Goal: Feedback & Contribution: Contribute content

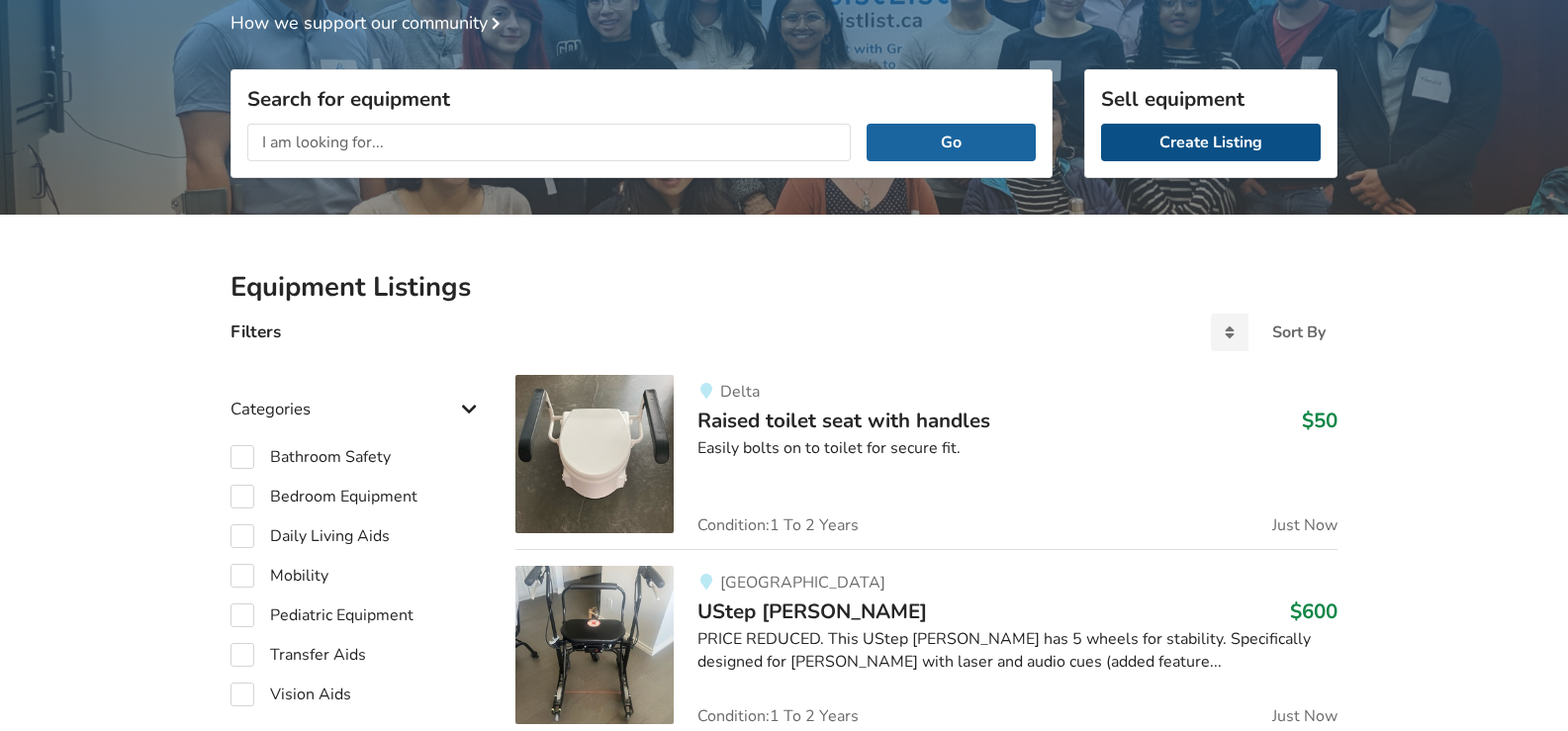
click at [1230, 143] on link "Create Listing" at bounding box center [1211, 143] width 220 height 38
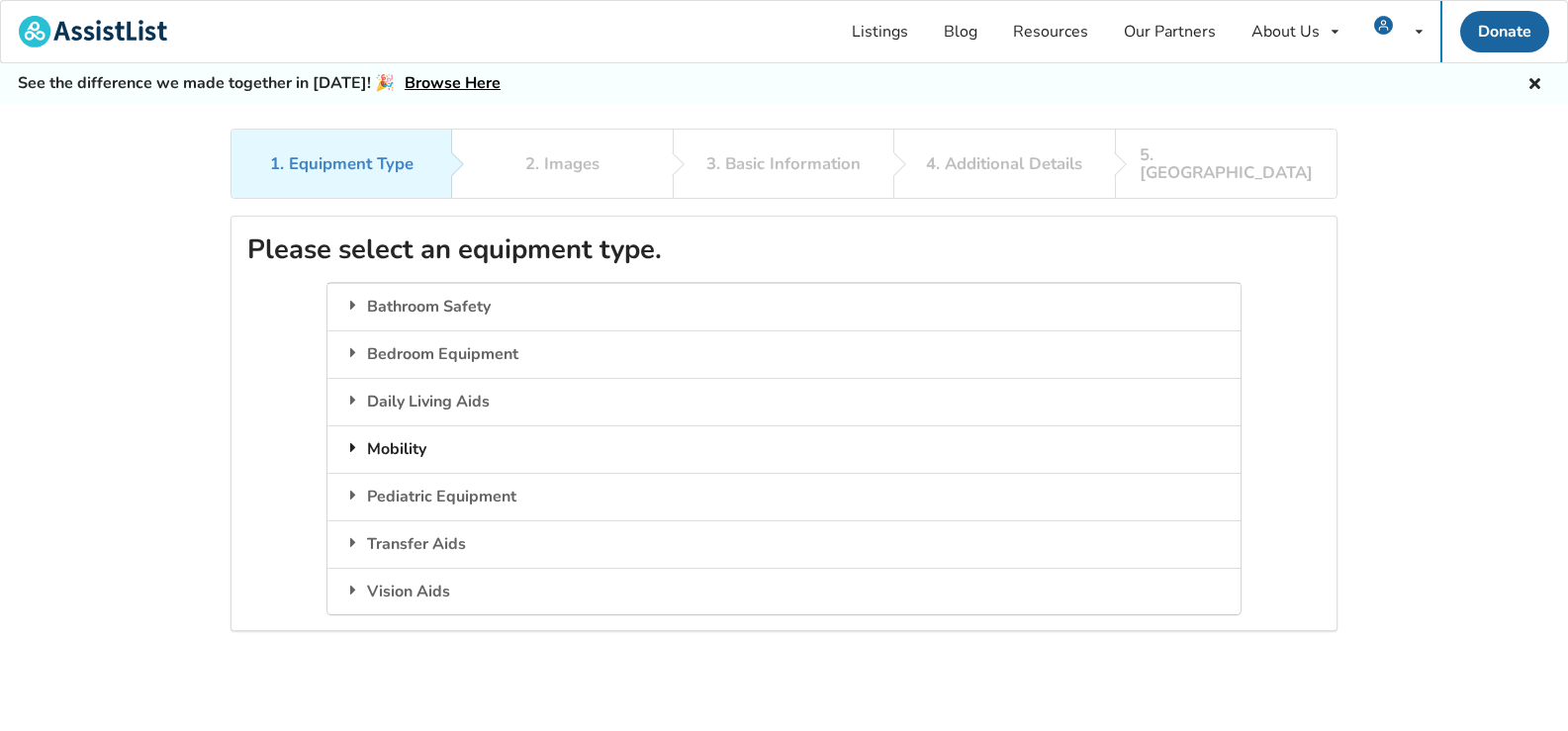
click at [376, 434] on div "Mobility" at bounding box center [784, 449] width 912 height 48
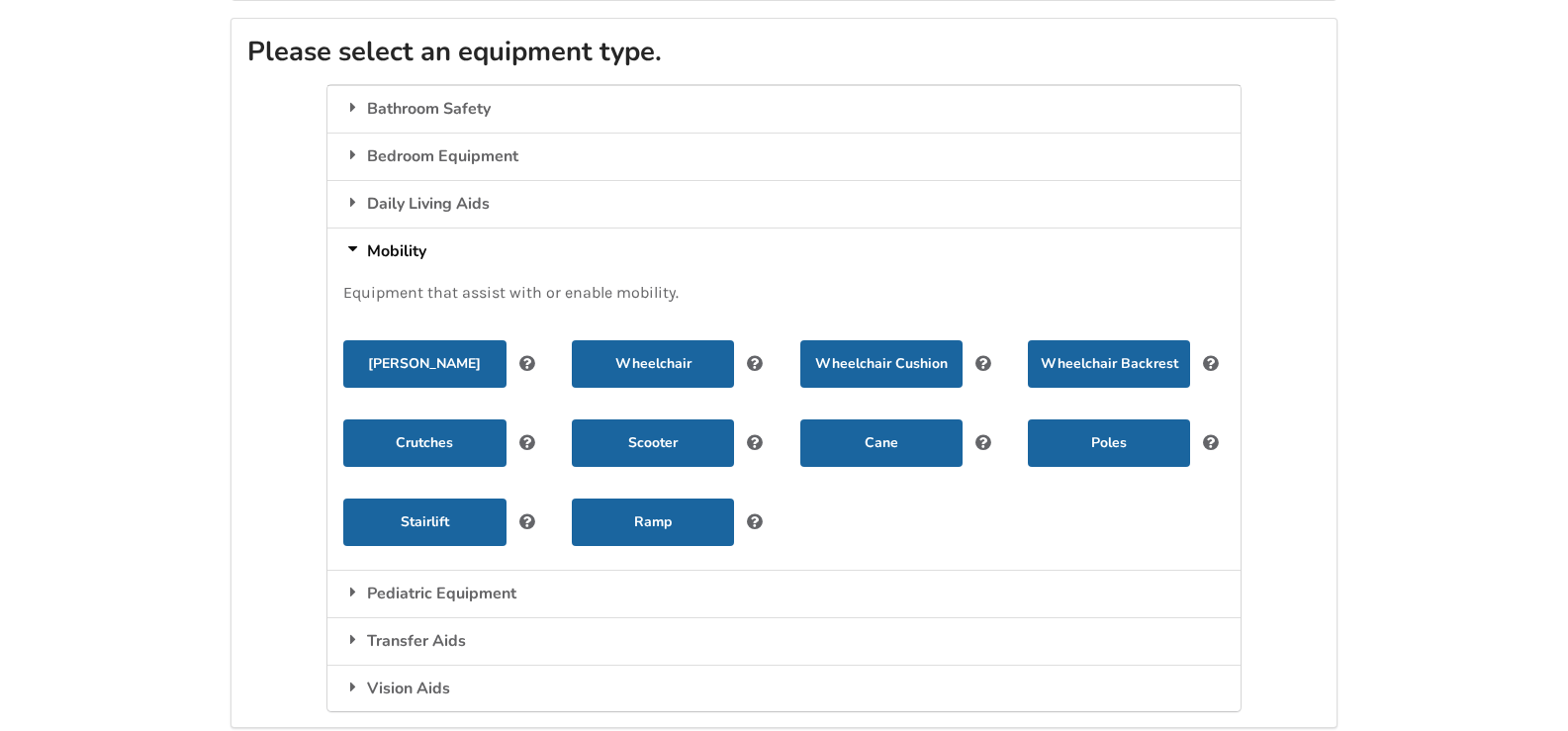
scroll to position [261, 0]
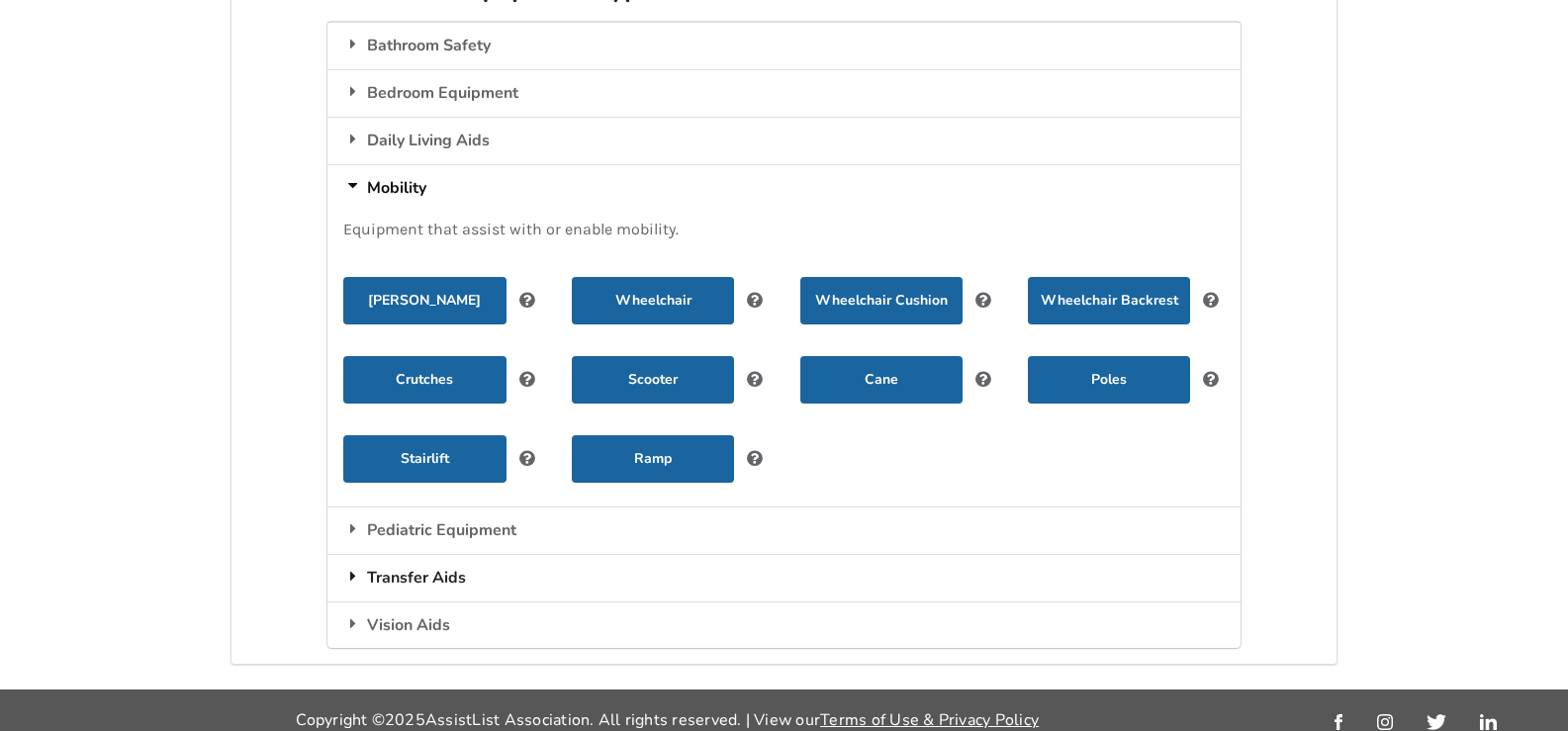
click at [349, 568] on icon at bounding box center [353, 576] width 20 height 16
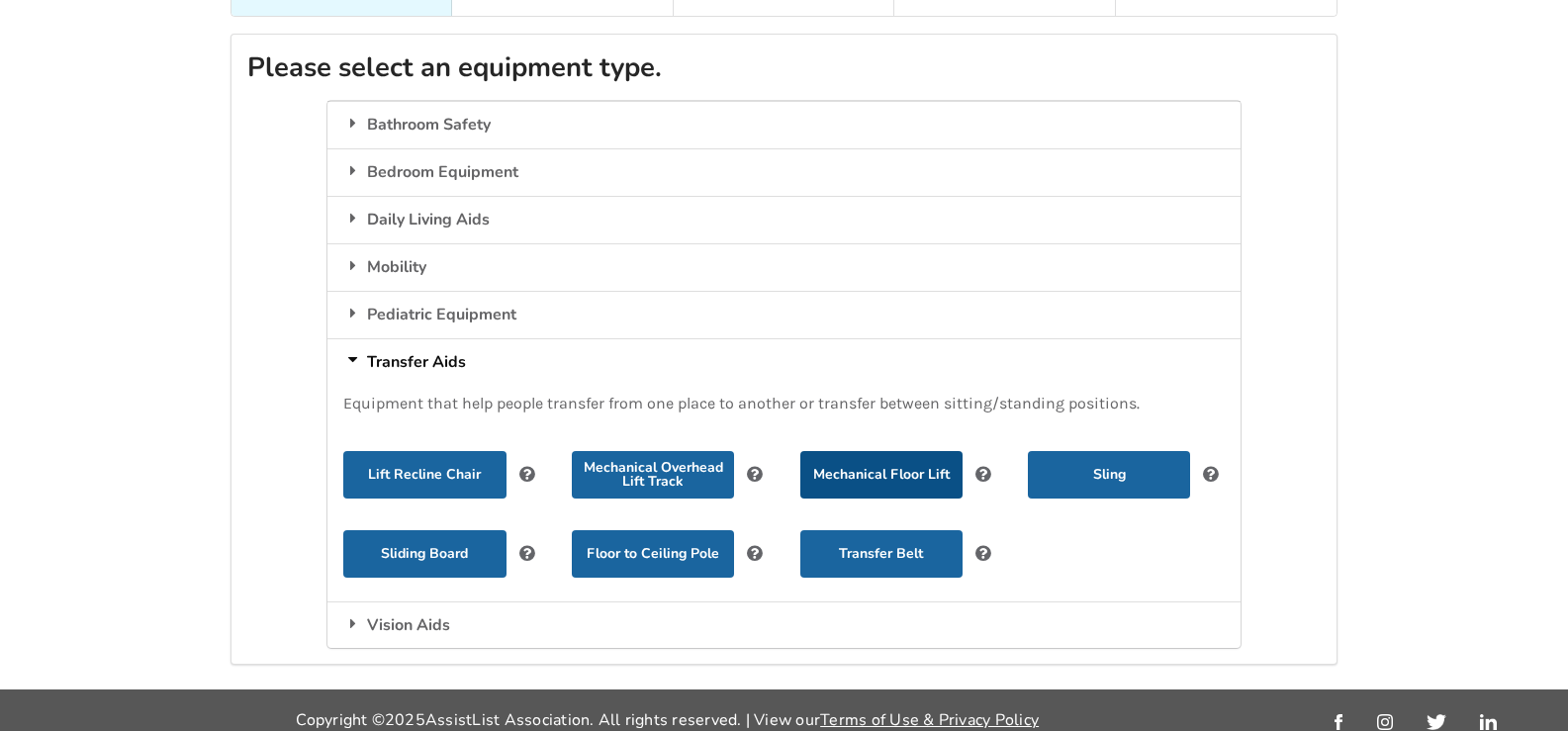
click at [887, 459] on button "Mechanical Floor Lift" at bounding box center [882, 475] width 163 height 48
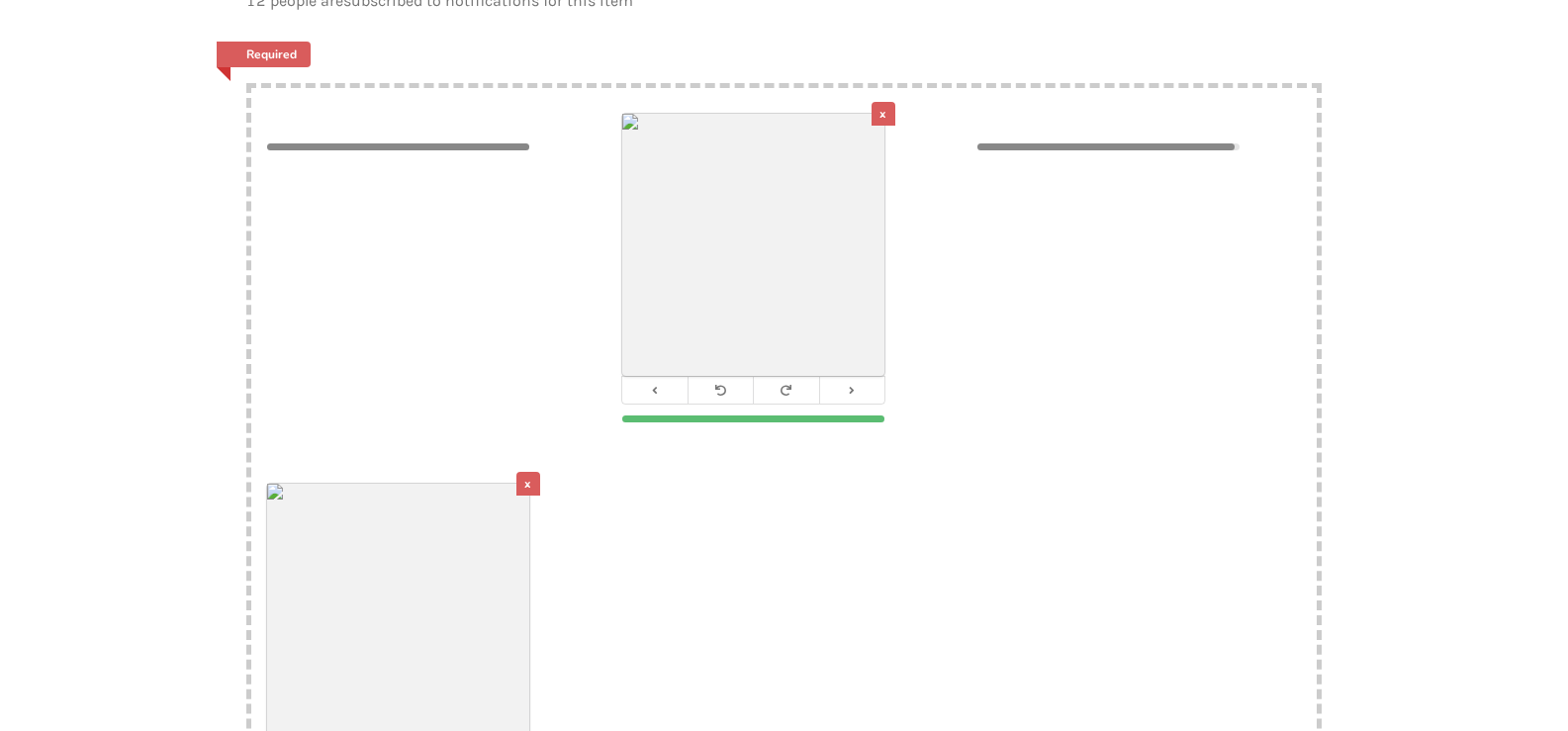
scroll to position [479, 0]
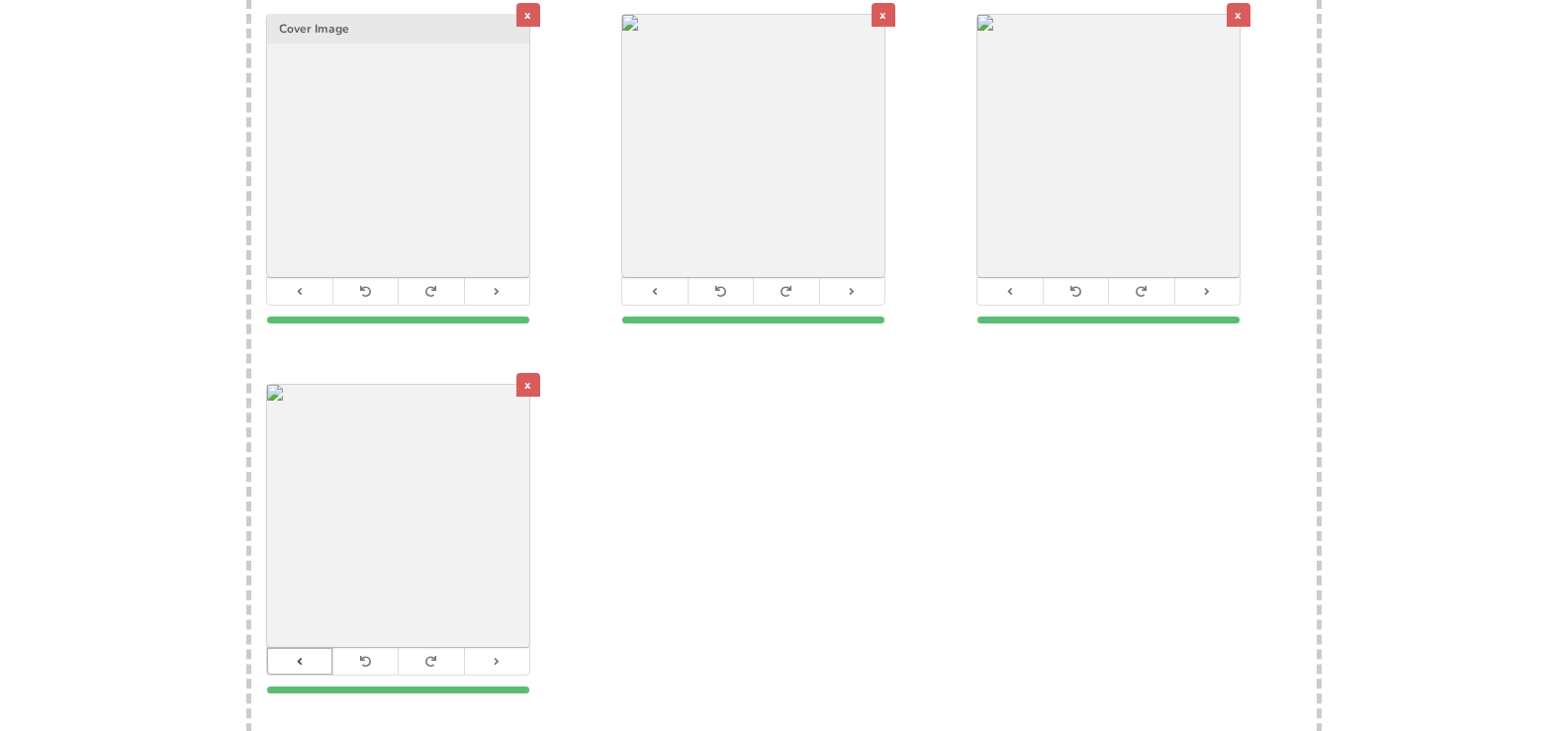
click at [292, 649] on button at bounding box center [300, 662] width 65 height 27
click at [996, 281] on button at bounding box center [1011, 291] width 65 height 27
click at [661, 286] on icon at bounding box center [655, 291] width 13 height 11
click at [305, 649] on button at bounding box center [300, 662] width 65 height 27
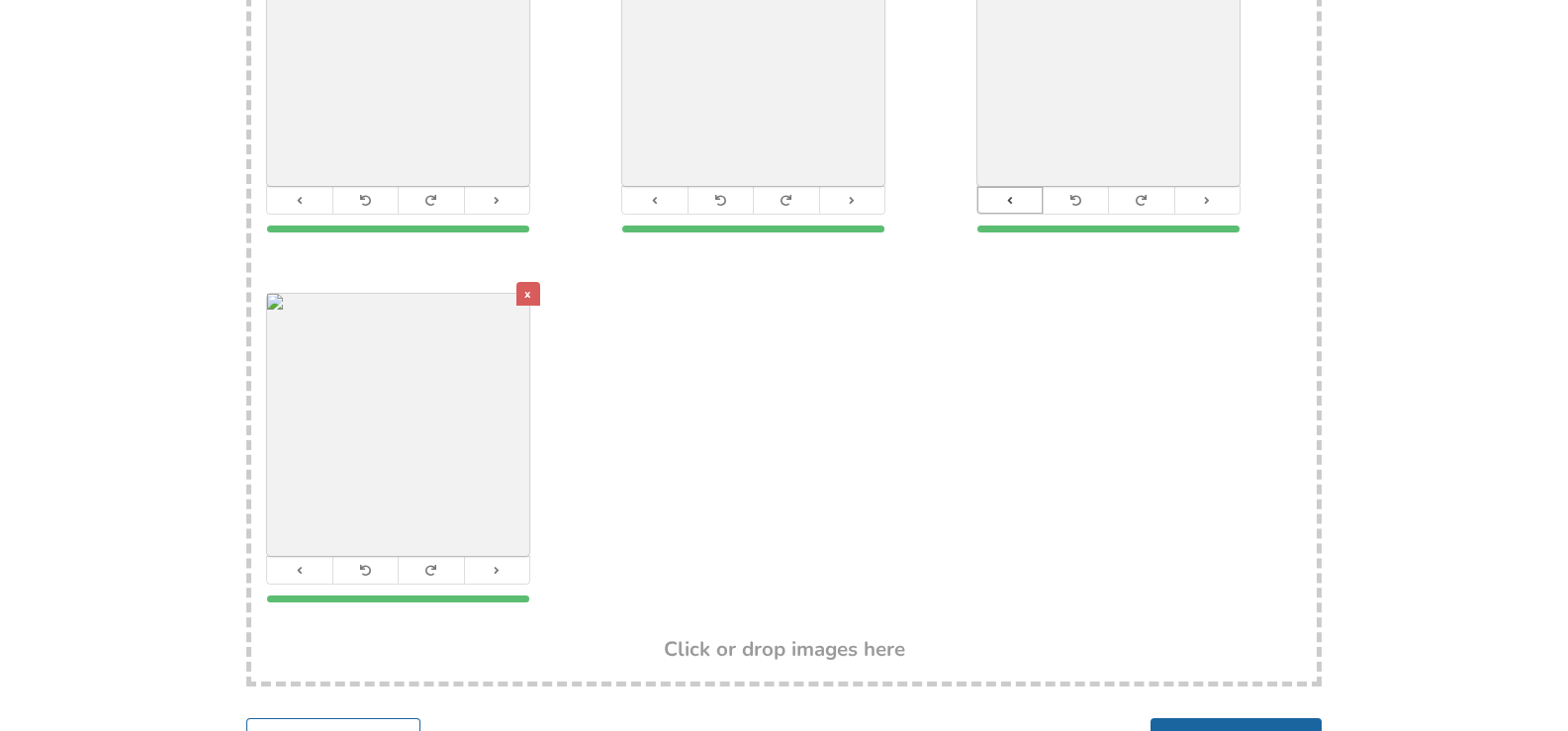
scroll to position [708, 0]
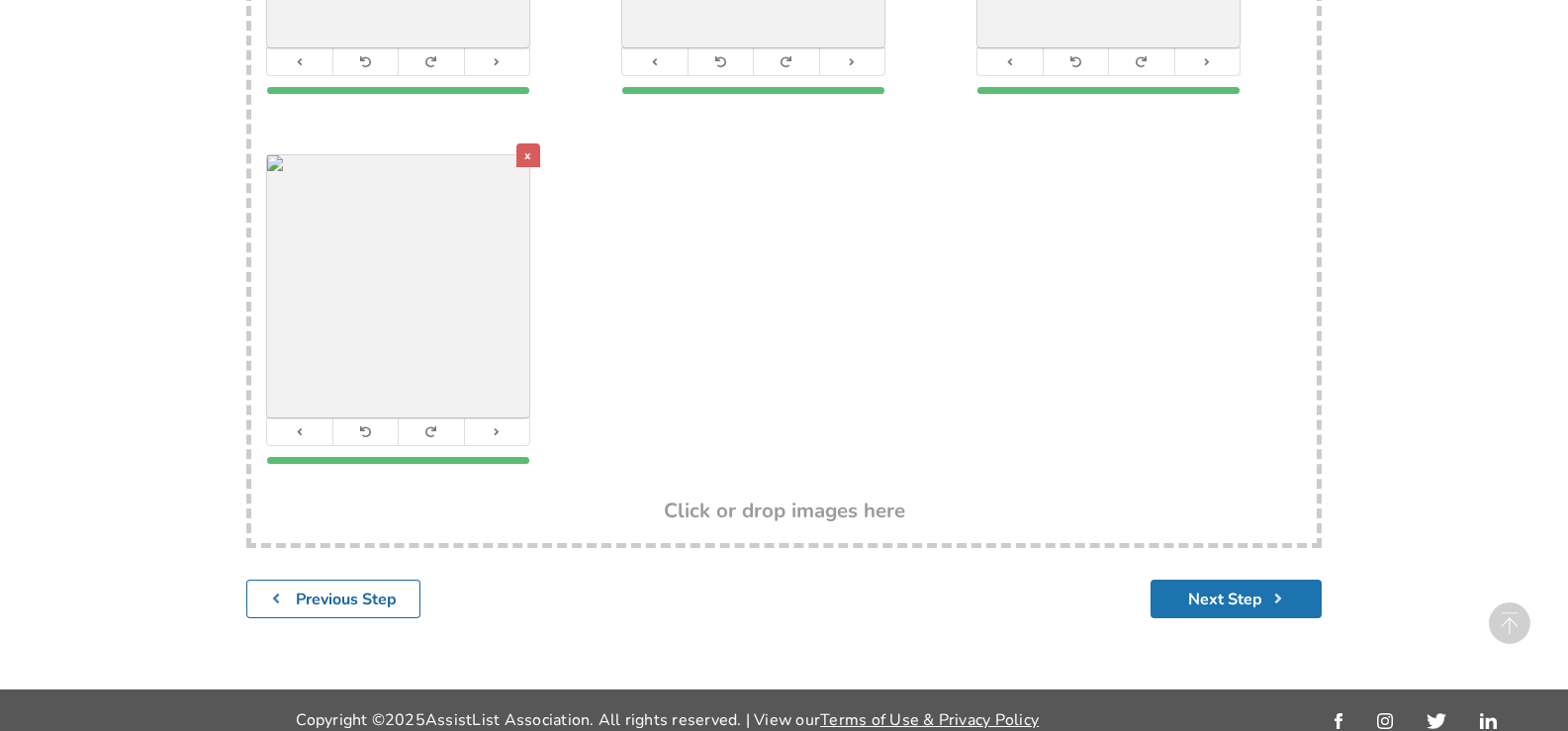
click at [1175, 580] on button "Next Step" at bounding box center [1236, 599] width 172 height 39
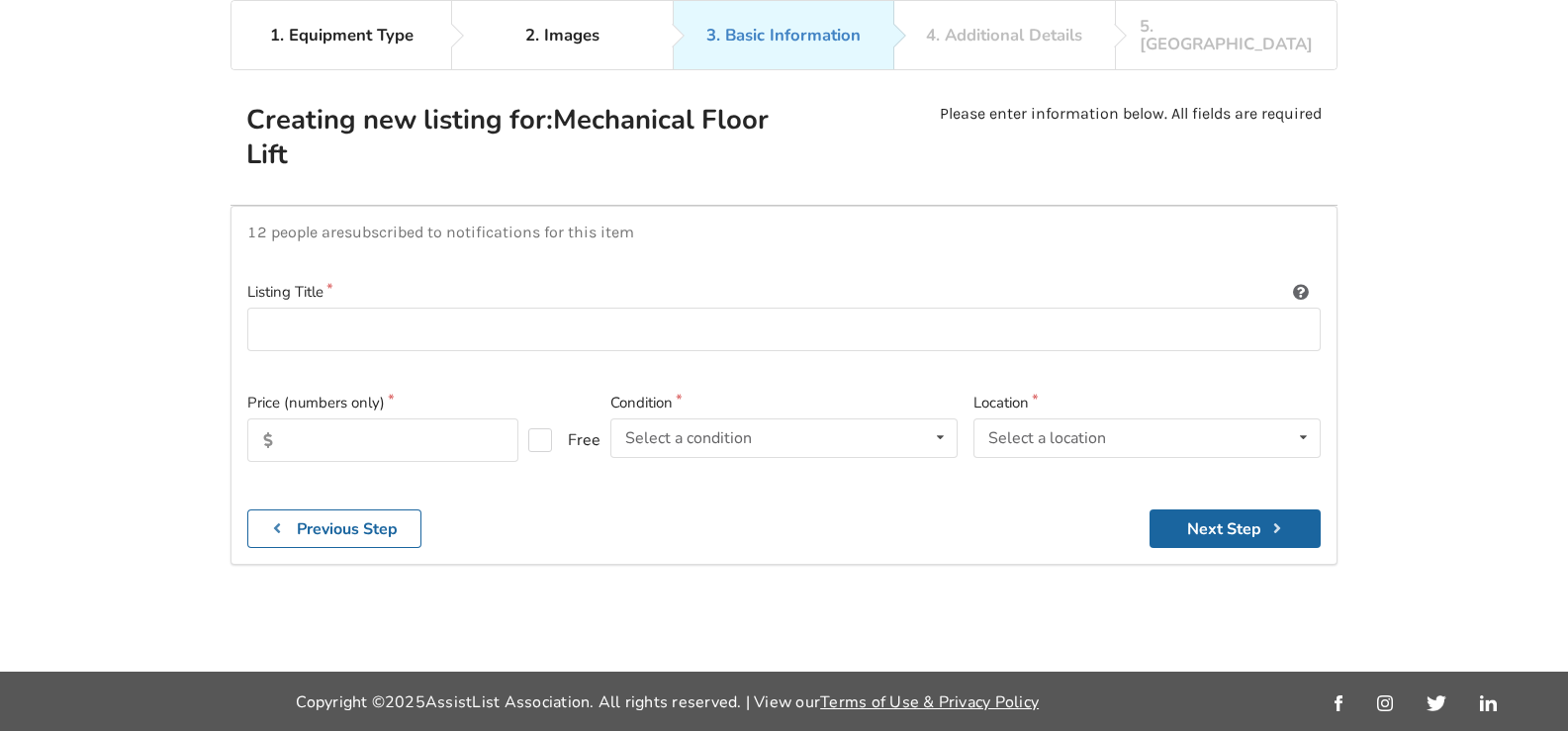
scroll to position [129, 0]
click at [416, 426] on input "text" at bounding box center [382, 440] width 271 height 44
type input "1000"
click at [932, 424] on icon at bounding box center [940, 437] width 29 height 37
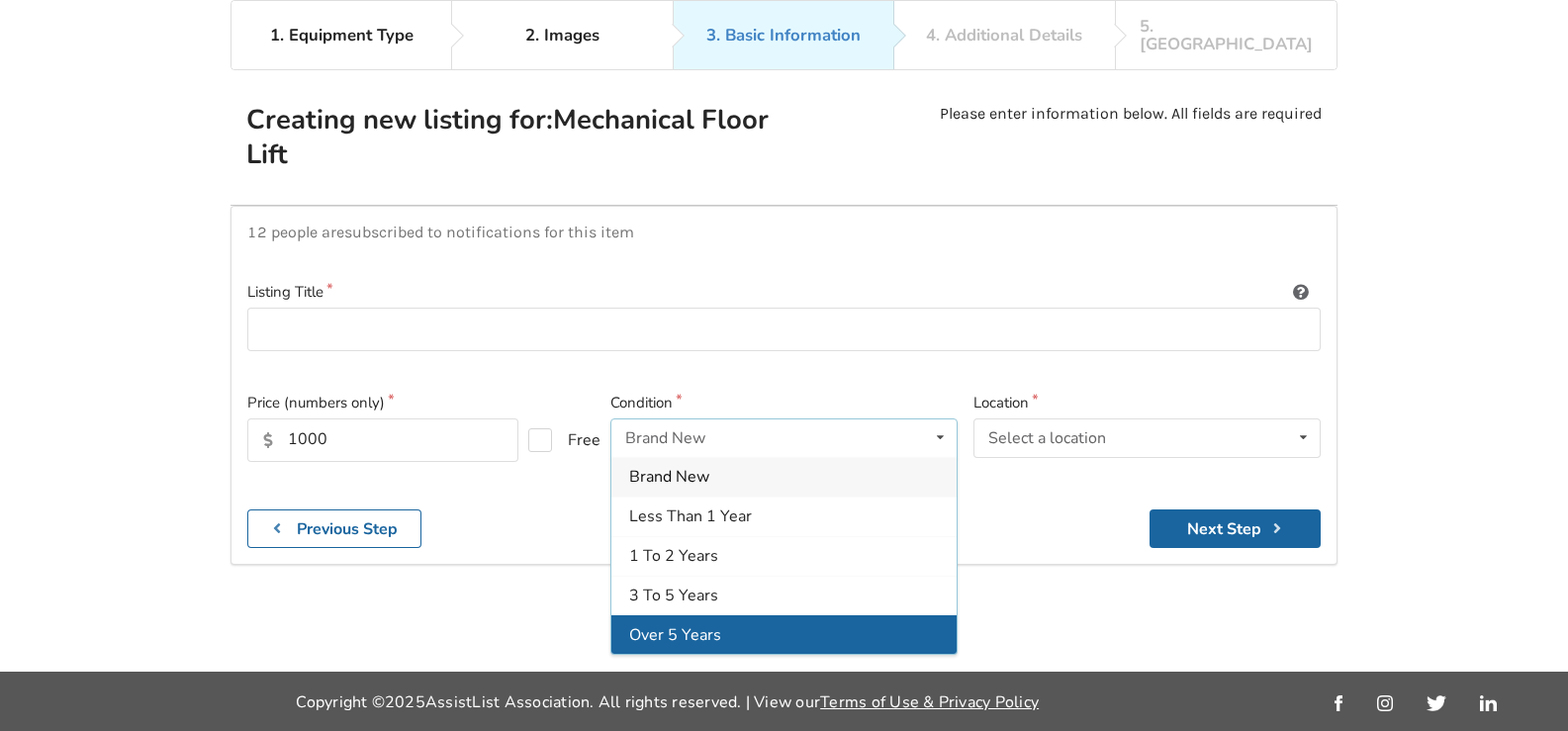
click at [701, 625] on span "Over 5 Years" at bounding box center [675, 636] width 92 height 22
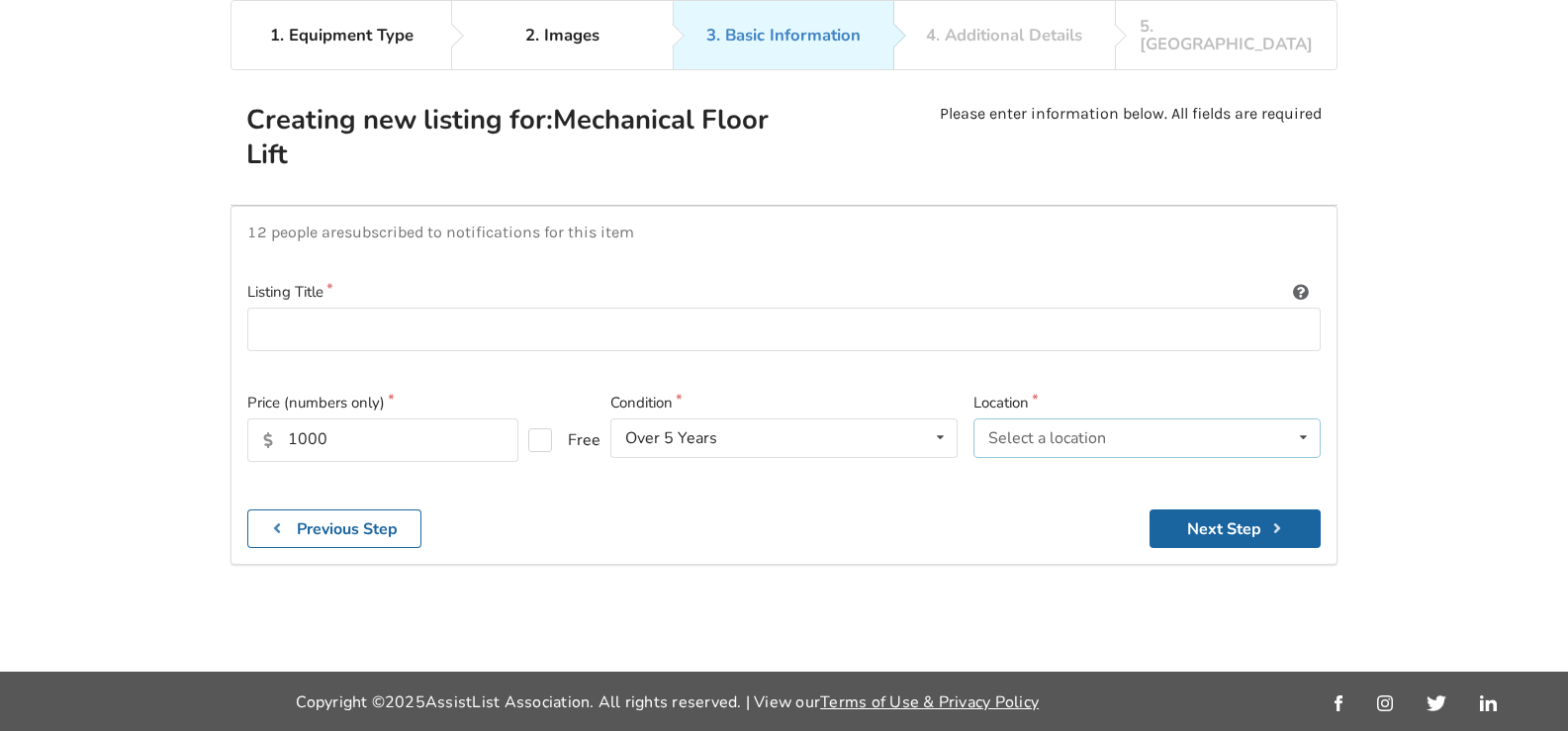
click at [1028, 430] on div "Select a location" at bounding box center [1047, 438] width 118 height 16
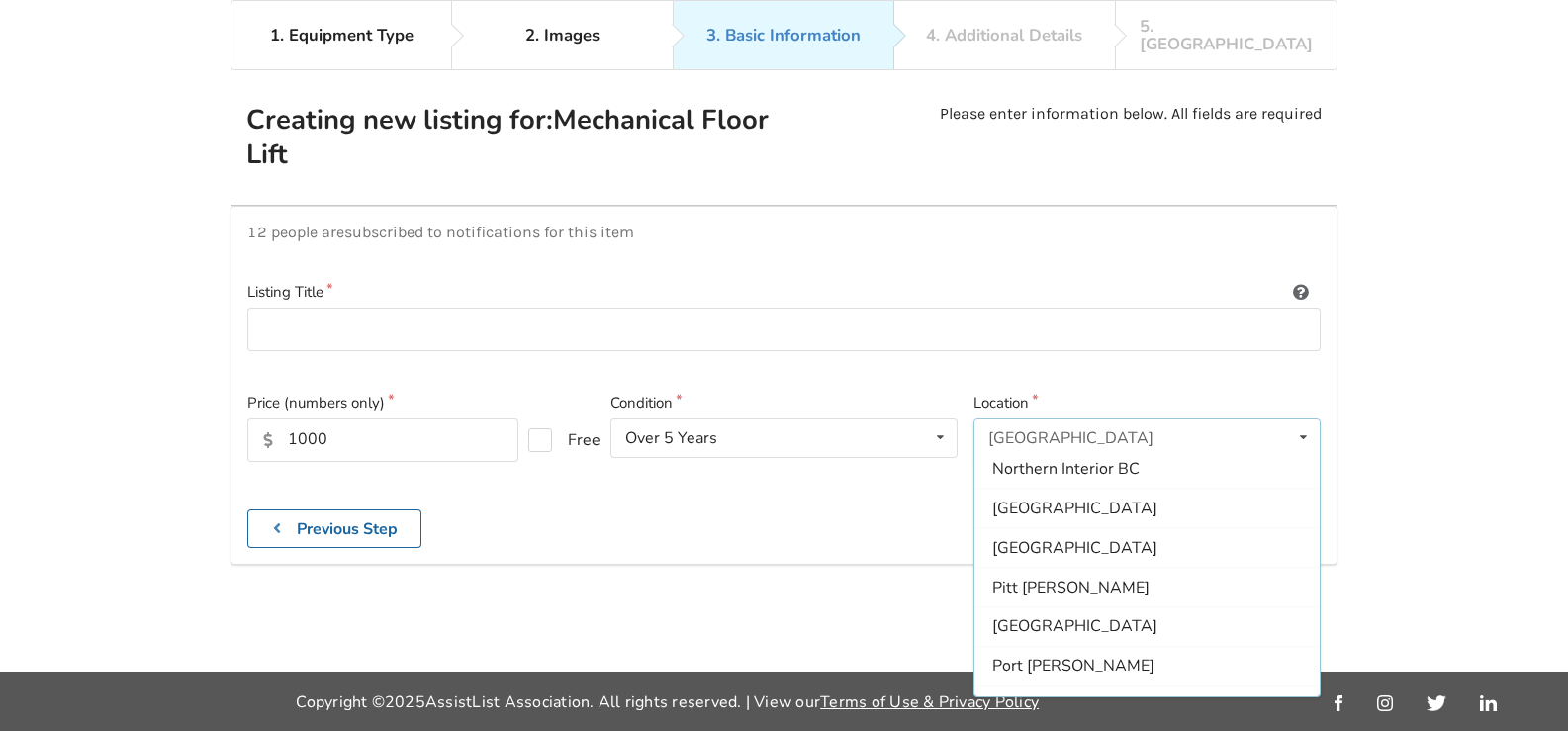
scroll to position [396, 0]
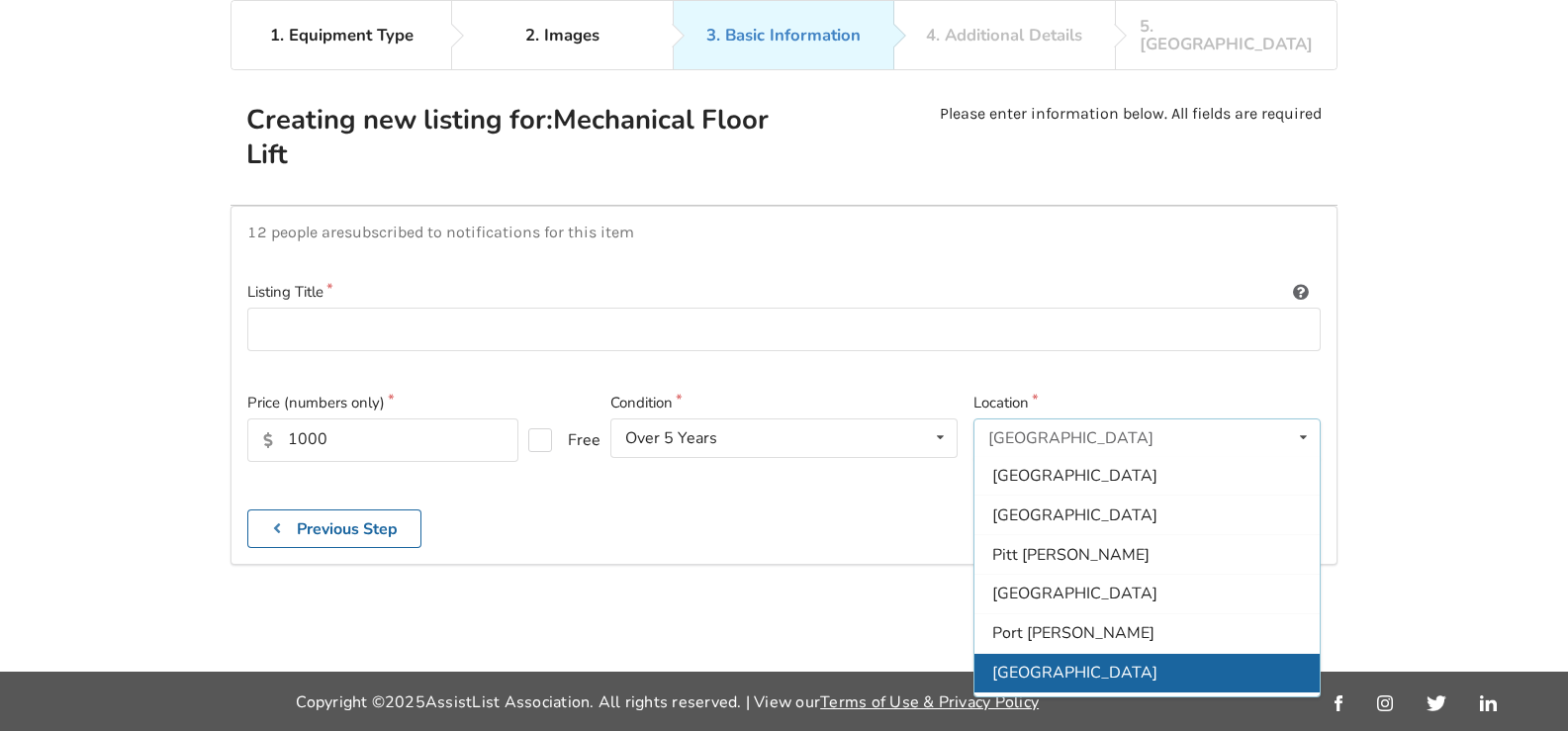
click at [1019, 654] on div "[GEOGRAPHIC_DATA]" at bounding box center [1147, 673] width 345 height 40
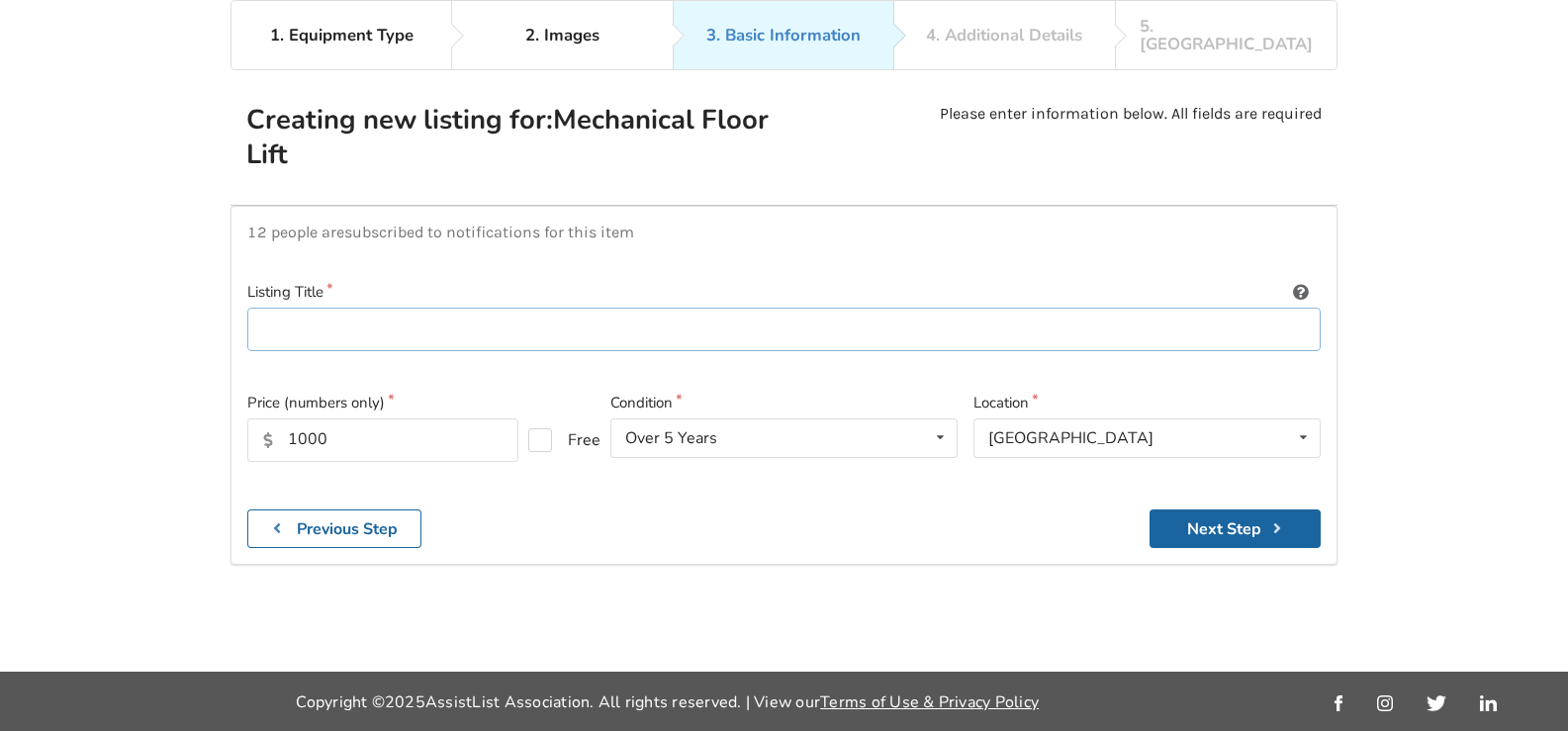
click at [274, 307] on input at bounding box center [784, 329] width 1074 height 45
paste input "Floor Lift - [PERSON_NAME] - Advanced 340"
type input "Floor Lift - [PERSON_NAME] - Advanced 340"
click at [1160, 510] on button "Next Step" at bounding box center [1235, 529] width 172 height 39
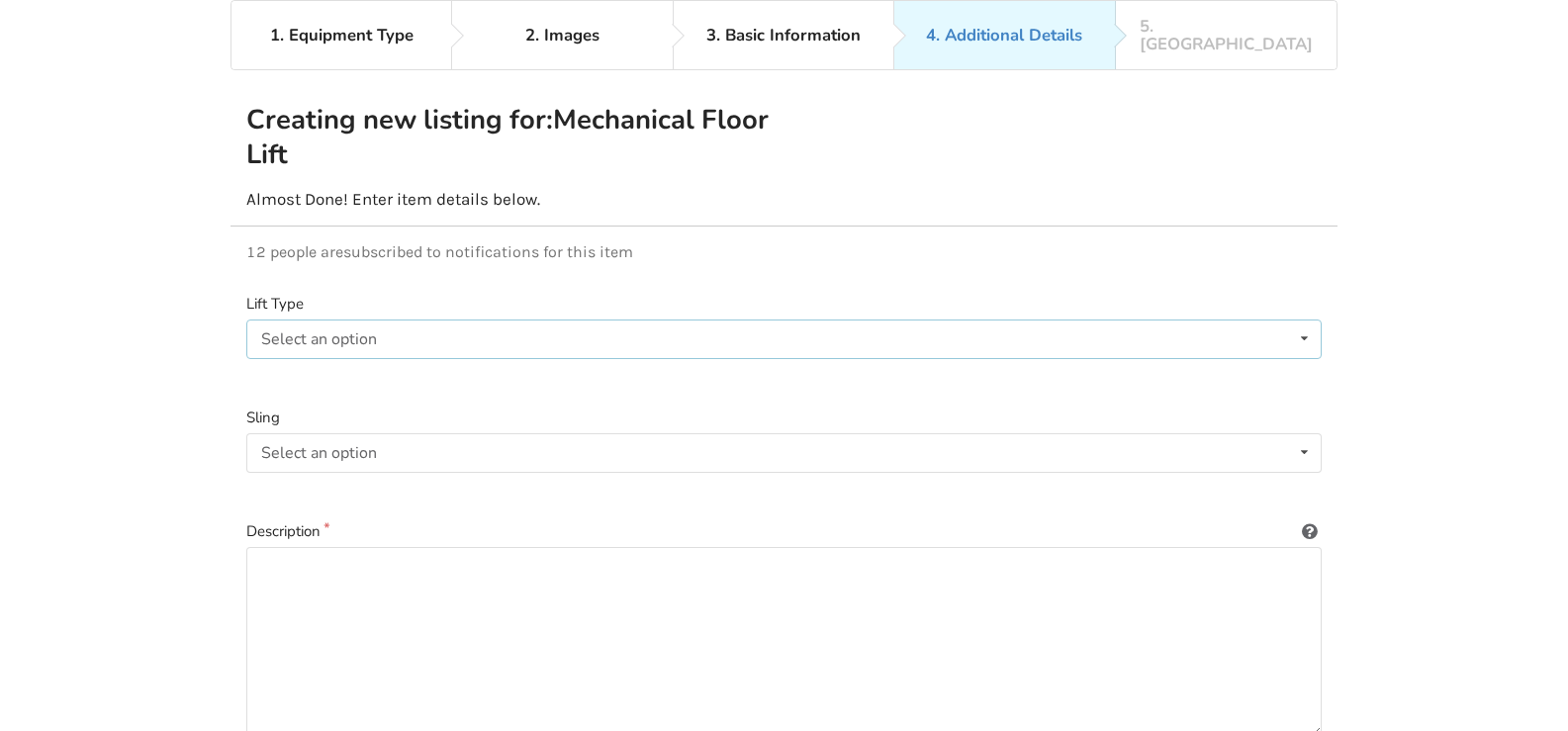
click at [313, 331] on div "Select an option" at bounding box center [318, 339] width 116 height 16
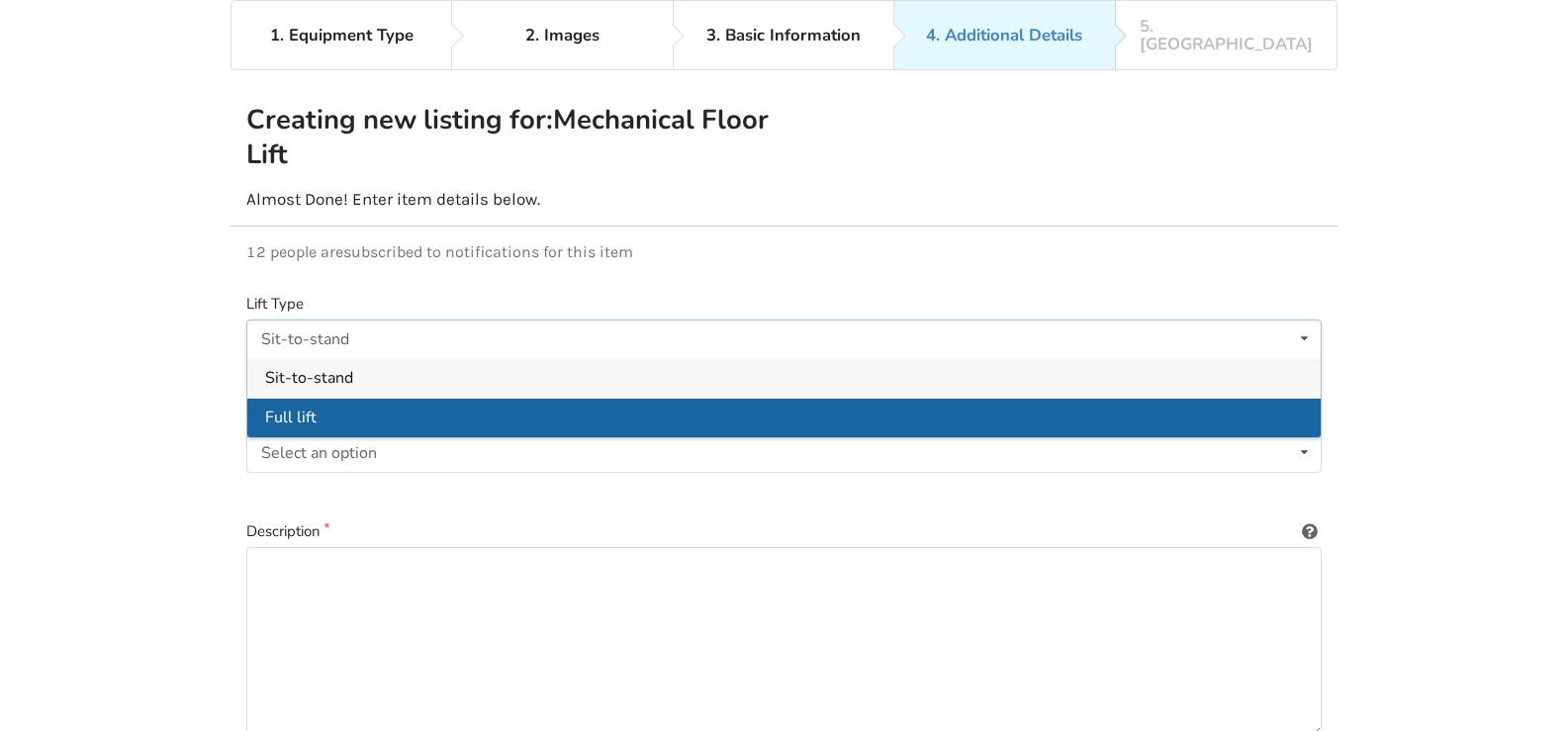
click at [288, 407] on span "Full lift" at bounding box center [291, 418] width 52 height 22
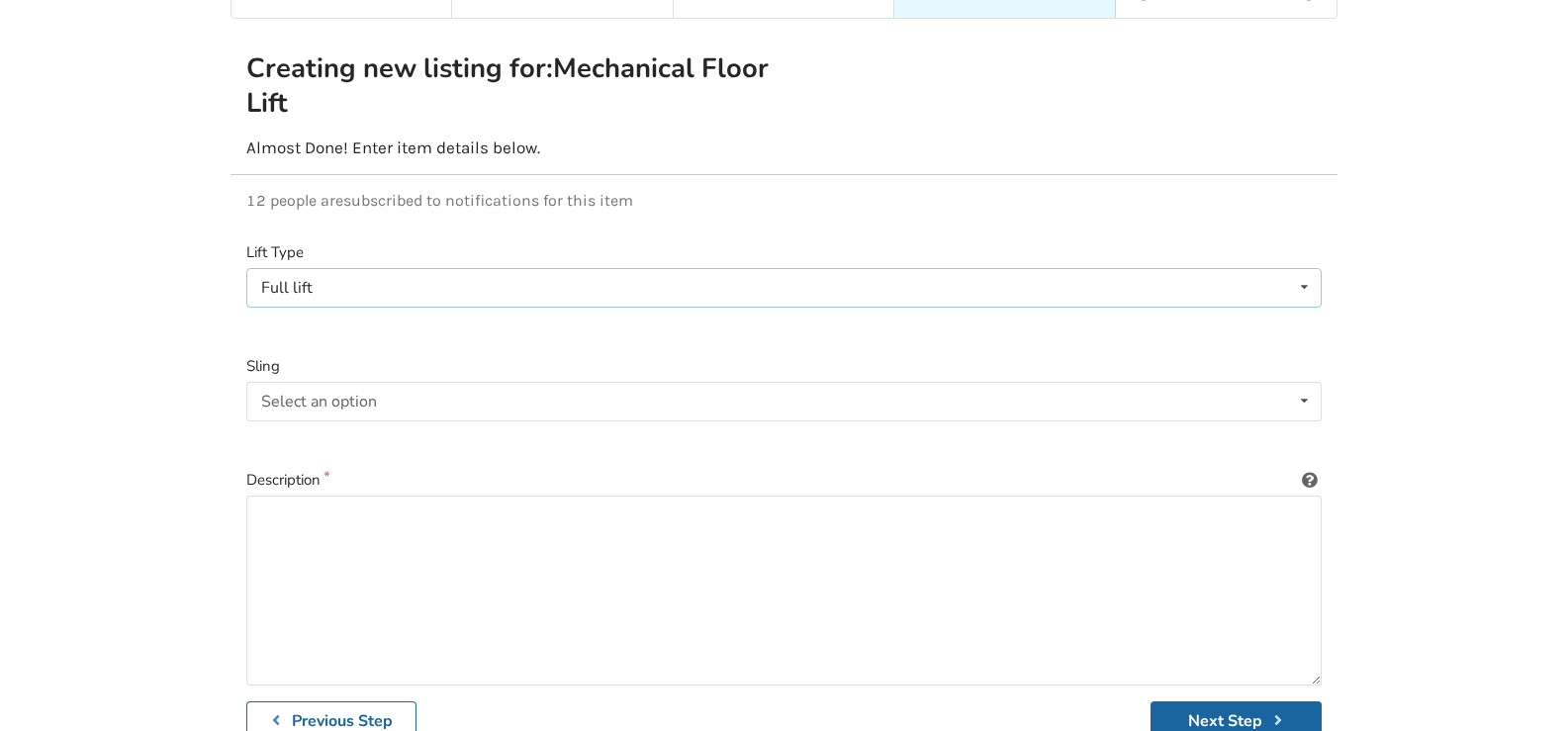
scroll to position [227, 0]
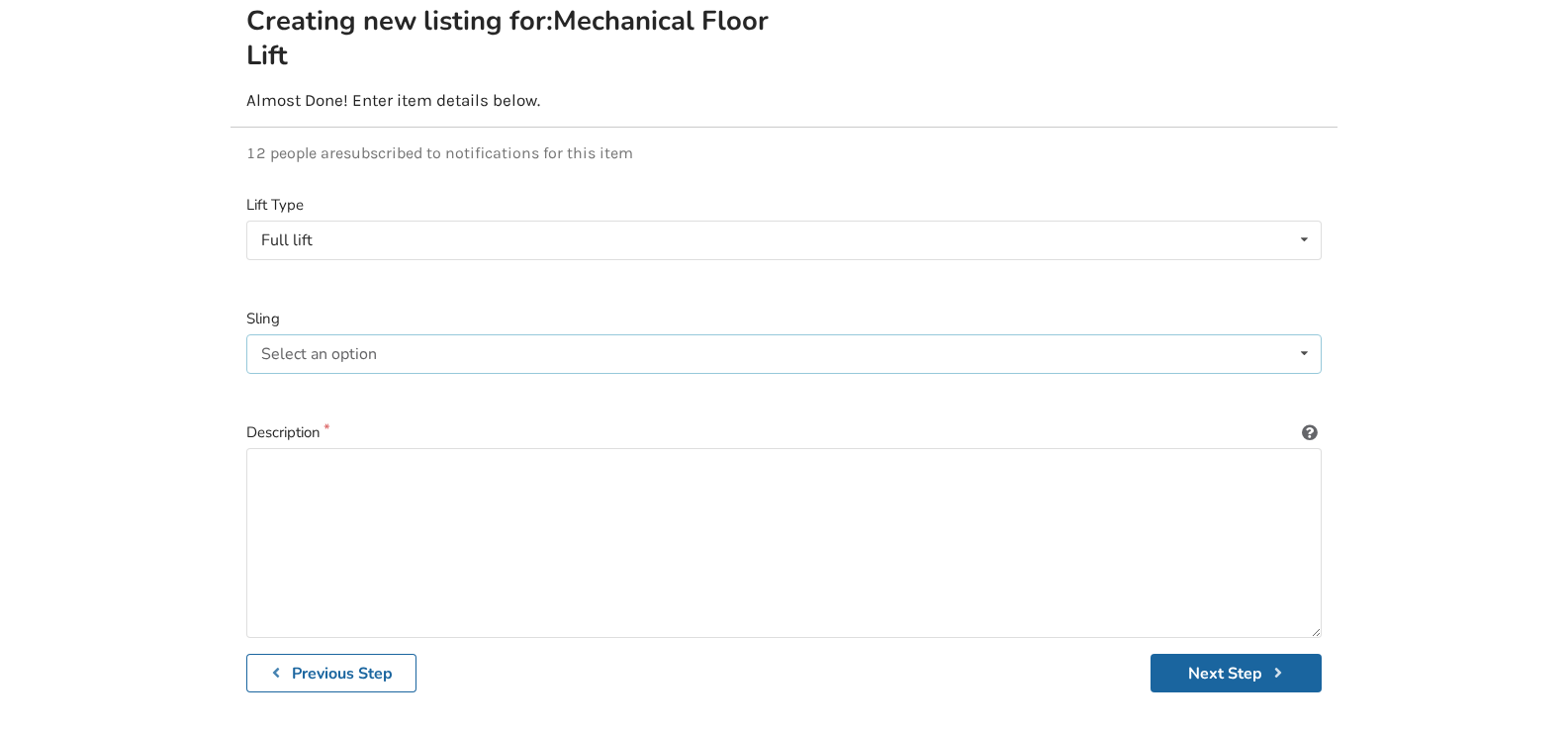
click at [320, 346] on div "Select an option" at bounding box center [318, 354] width 116 height 16
click at [277, 383] on span "Included" at bounding box center [295, 394] width 60 height 22
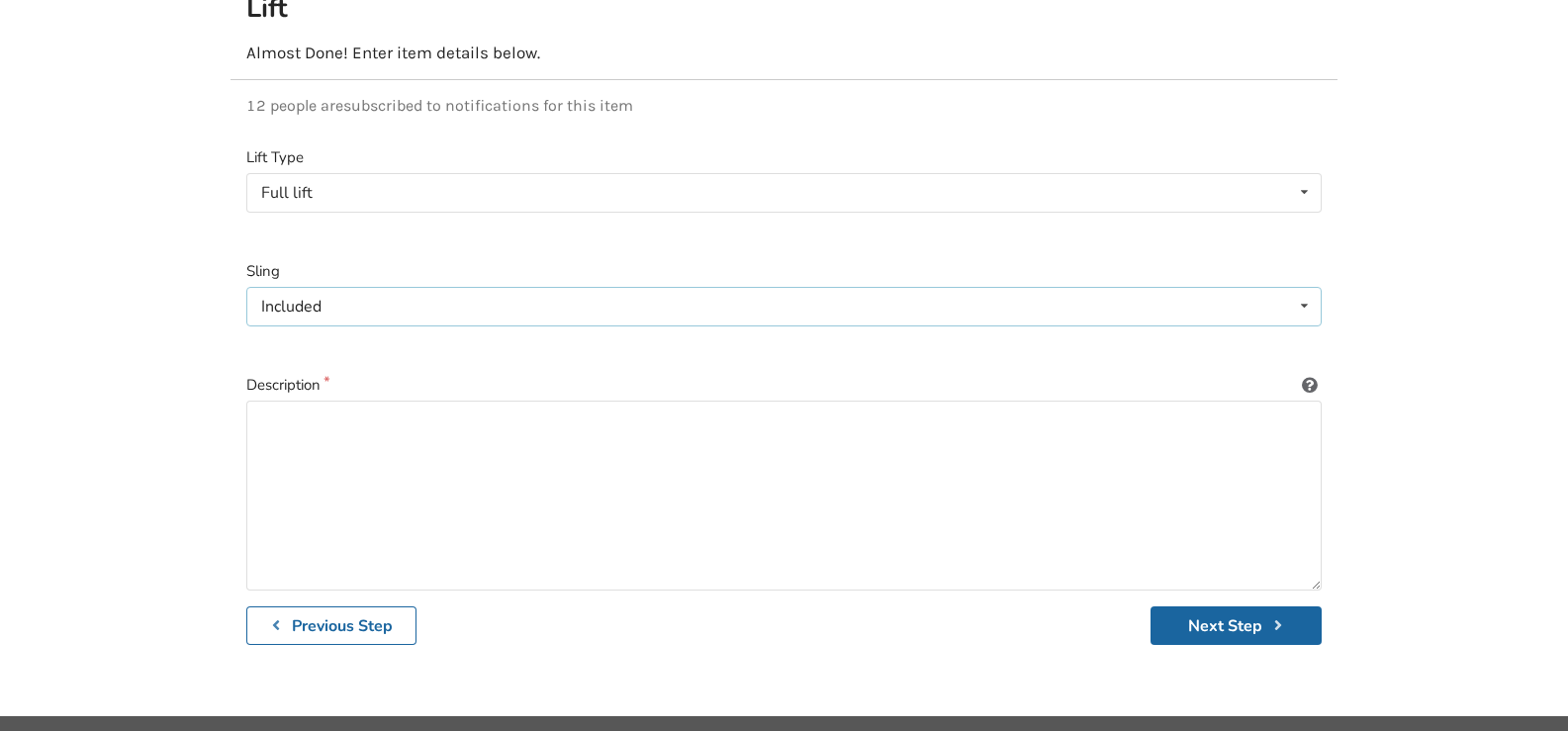
scroll to position [302, 0]
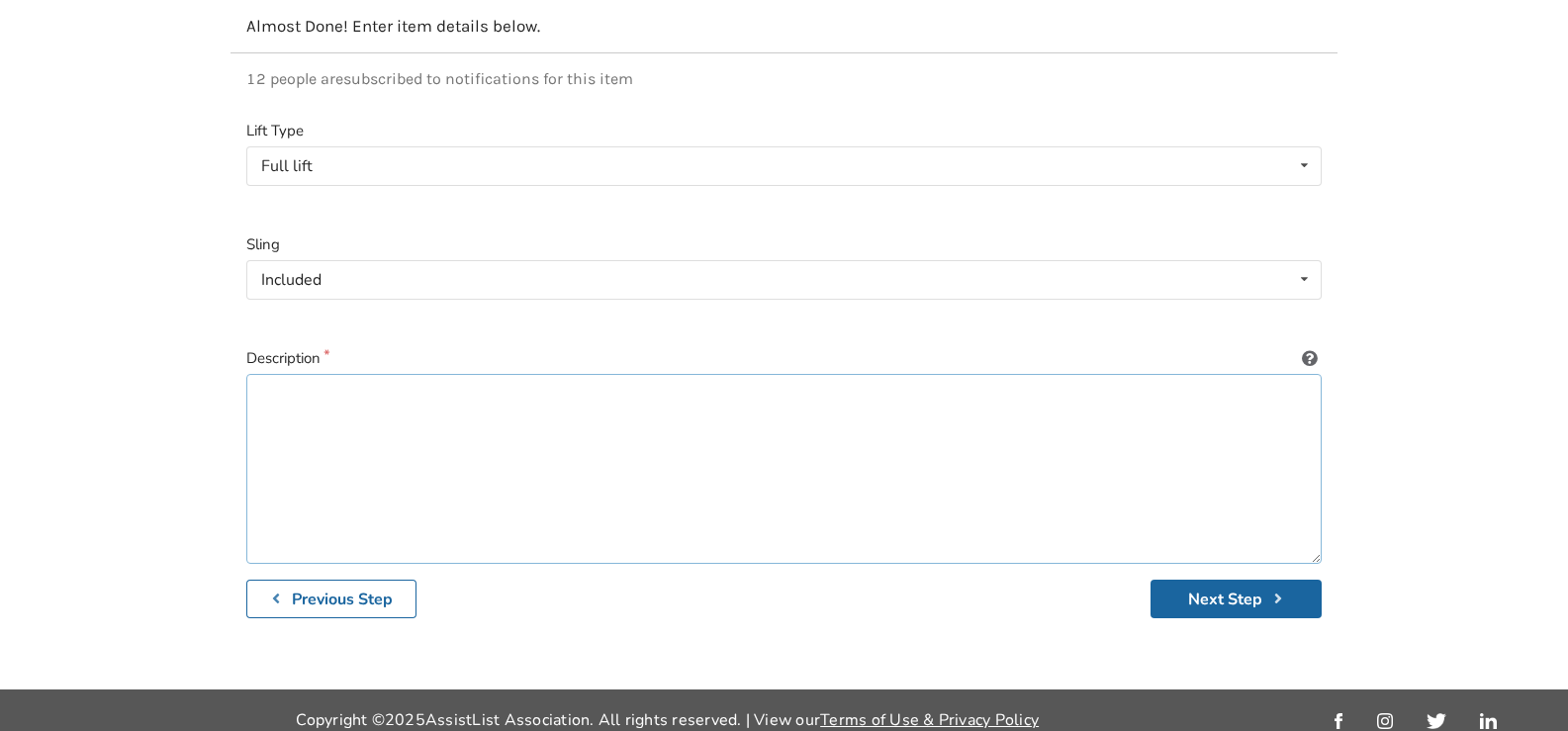
click at [279, 374] on textarea at bounding box center [784, 469] width 1076 height 190
paste textarea "Safe Working Load 341 lbs/155 kg Maximum Overall Length 51.2 in/1300 mm Minimum…"
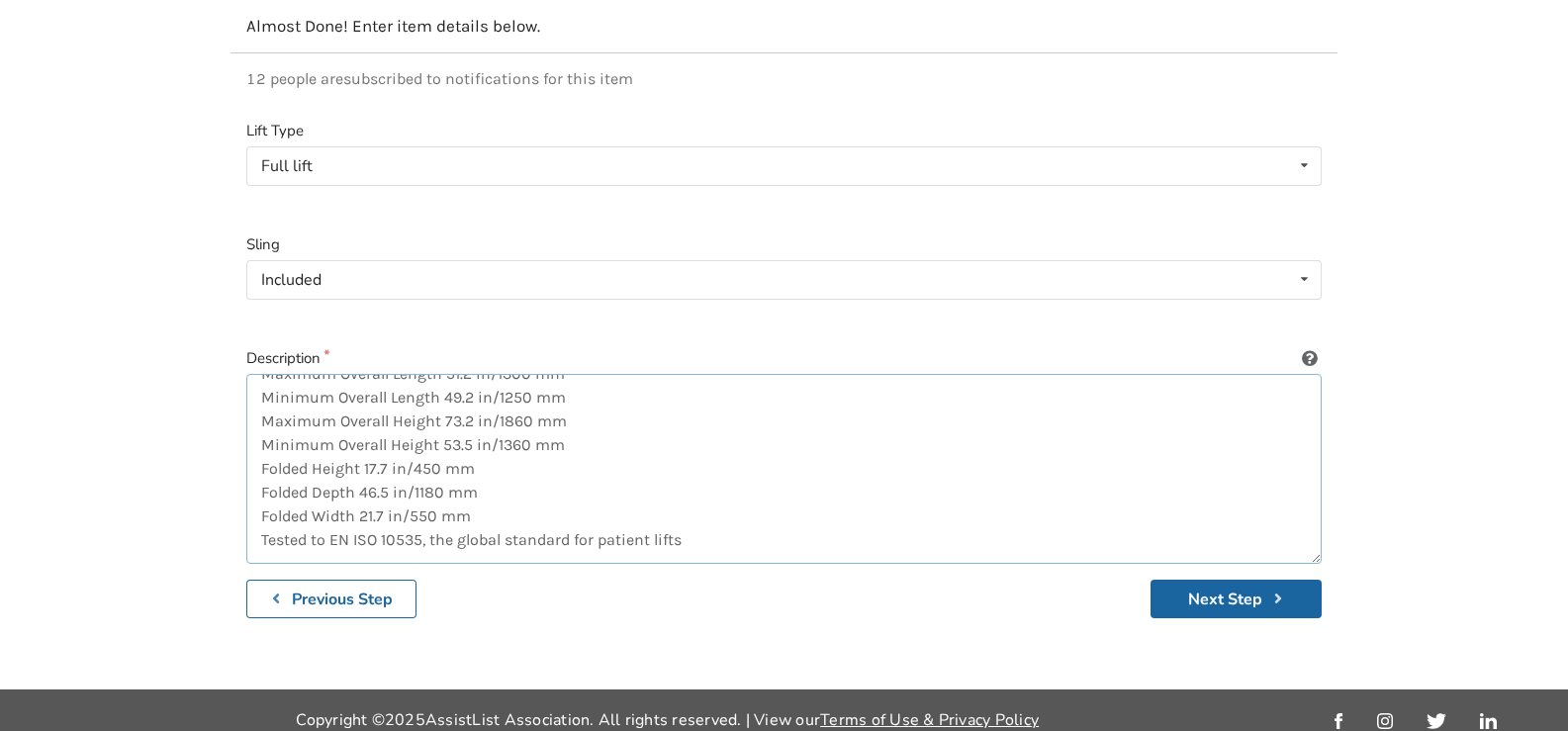
scroll to position [0, 0]
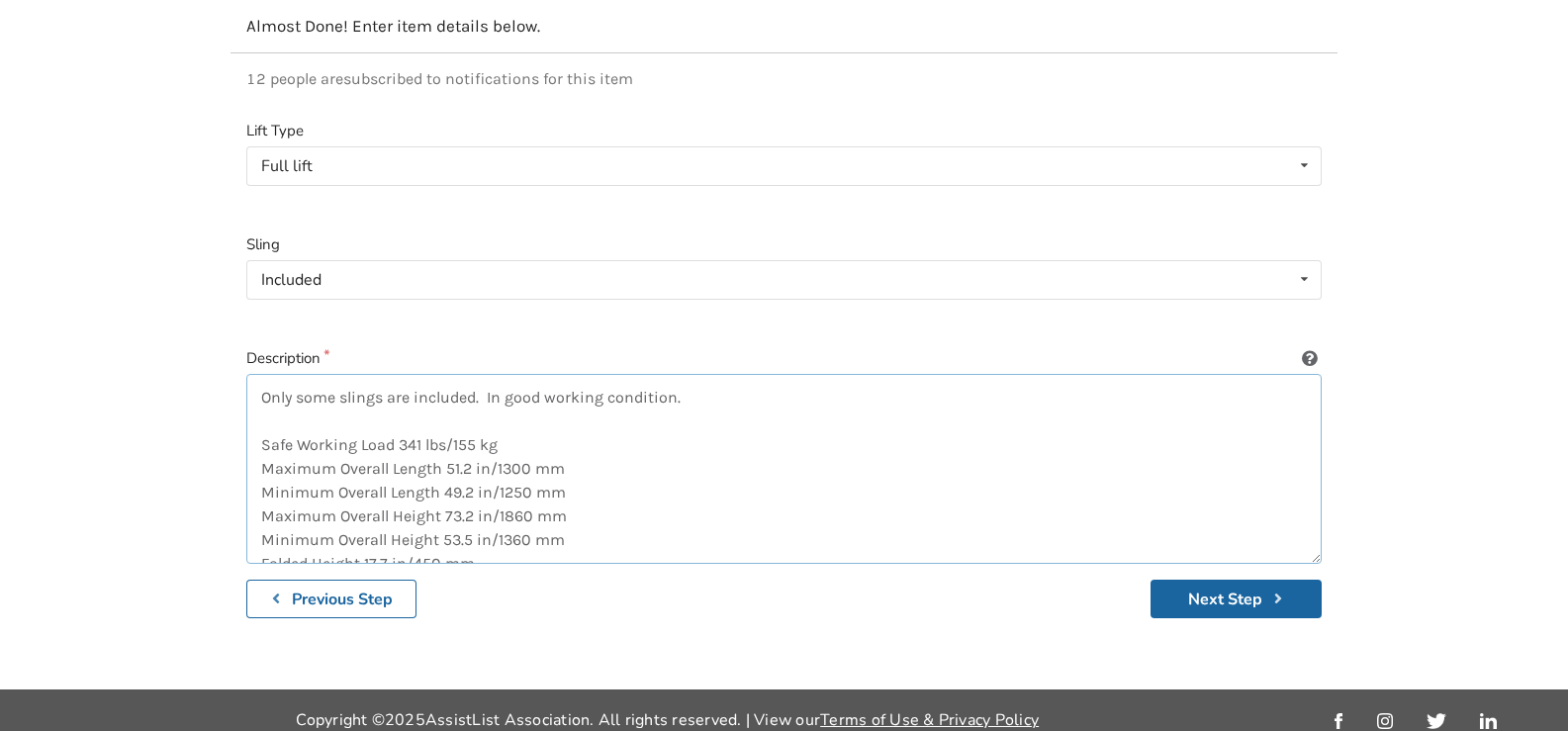
click at [259, 408] on textarea "Only some slings are included. In good working condition. Safe Working Load 341…" at bounding box center [784, 469] width 1076 height 190
paste textarea "Lightweight, aluminum construction No-tools folding design allows for compact s…"
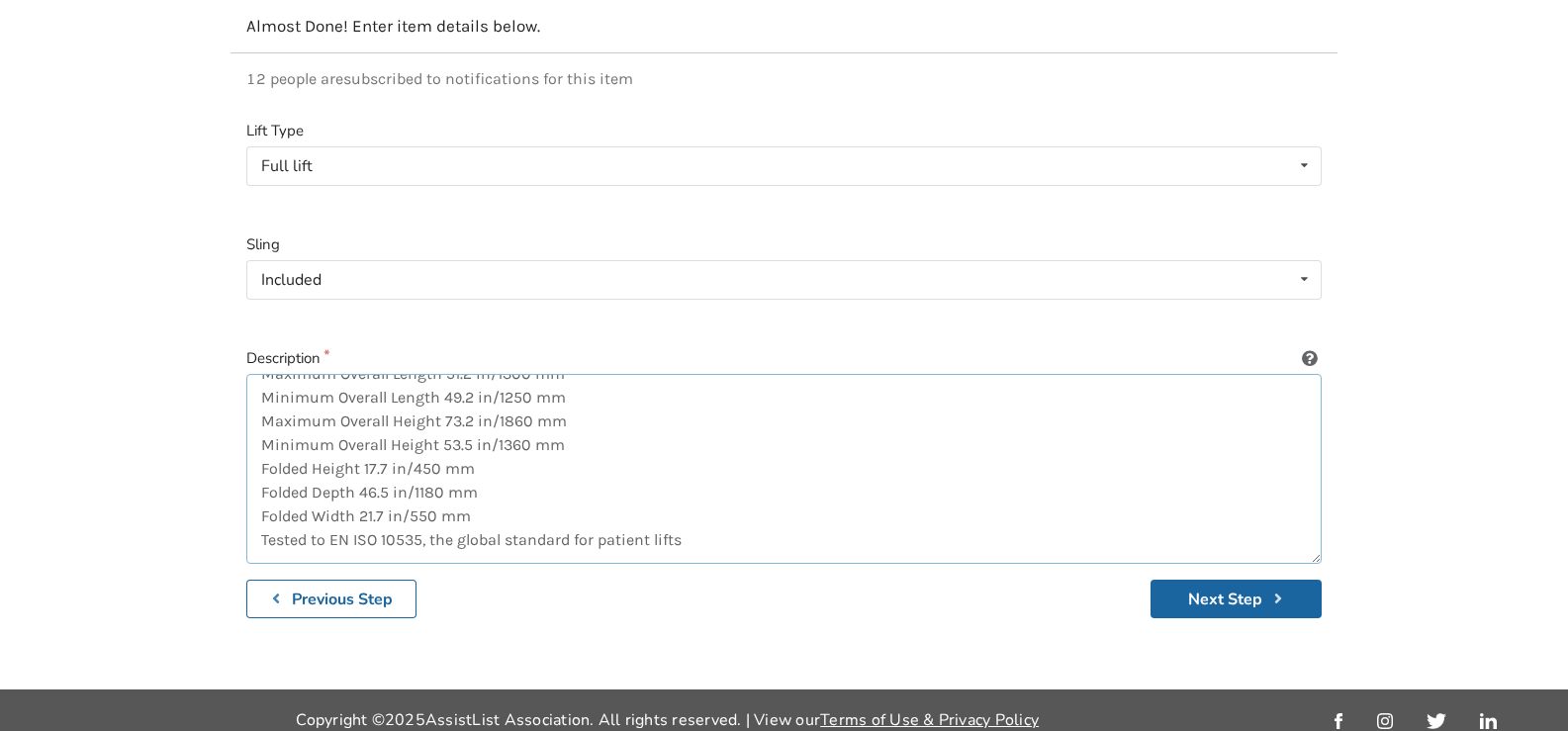
drag, startPoint x: 259, startPoint y: 430, endPoint x: 749, endPoint y: 469, distance: 491.5
click at [749, 469] on textarea "Only some slings are included. In good working condition. Lightweight, aluminum…" at bounding box center [784, 469] width 1076 height 190
type textarea "Only some slings are included. In good working condition. Lightweight, aluminum…"
click at [1203, 590] on button "Next Step" at bounding box center [1236, 599] width 172 height 39
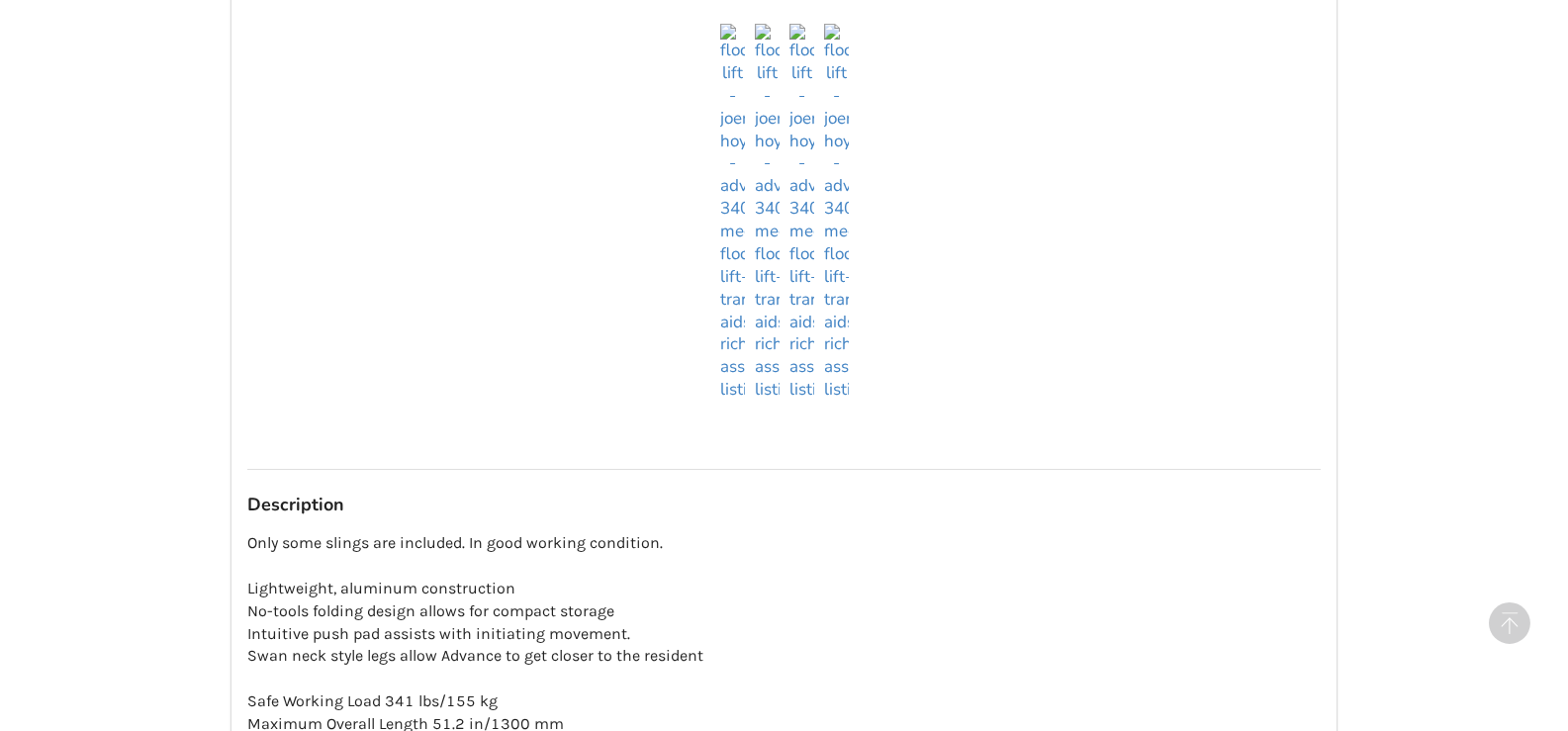
scroll to position [2173, 0]
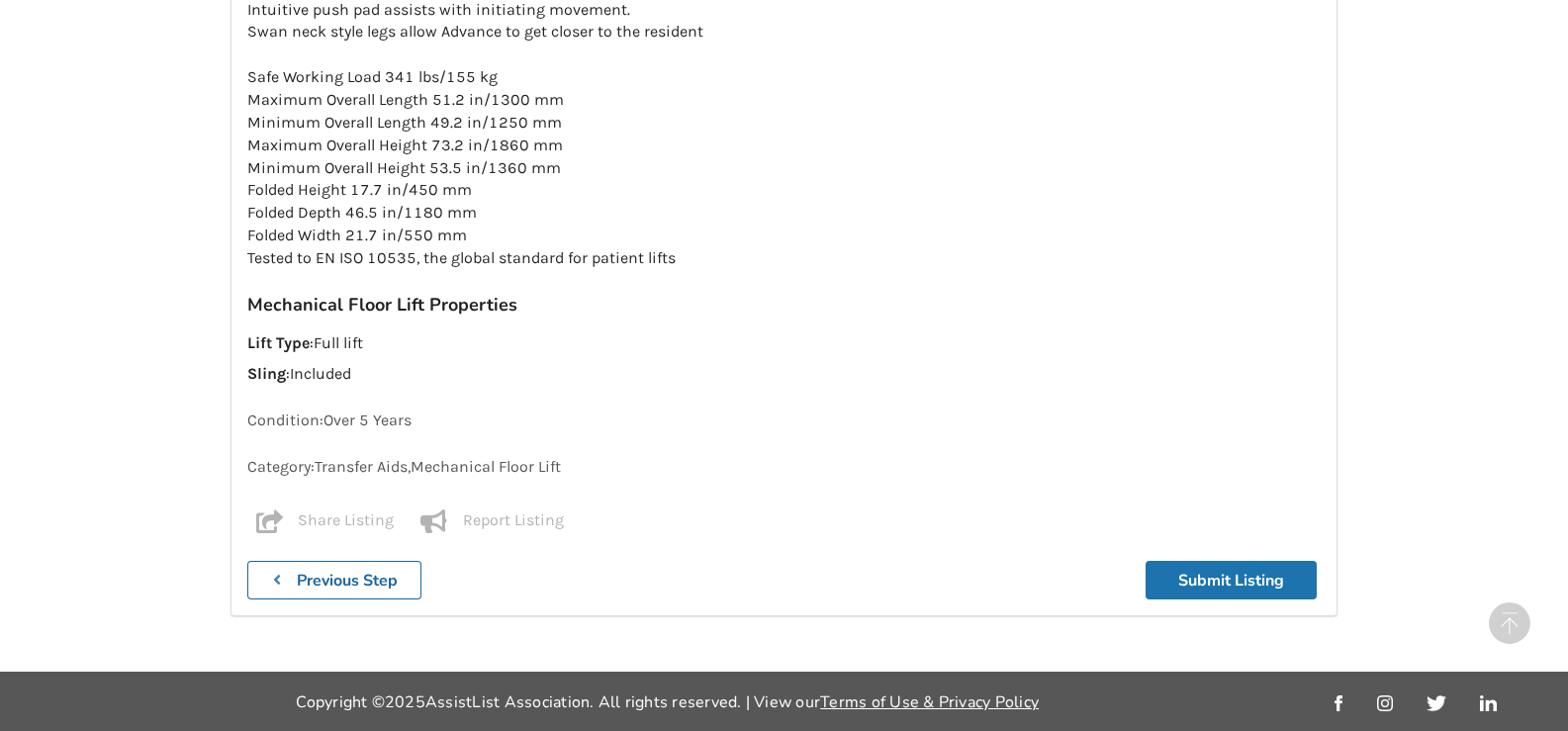
click at [1209, 580] on button "Submit Listing" at bounding box center [1231, 580] width 172 height 39
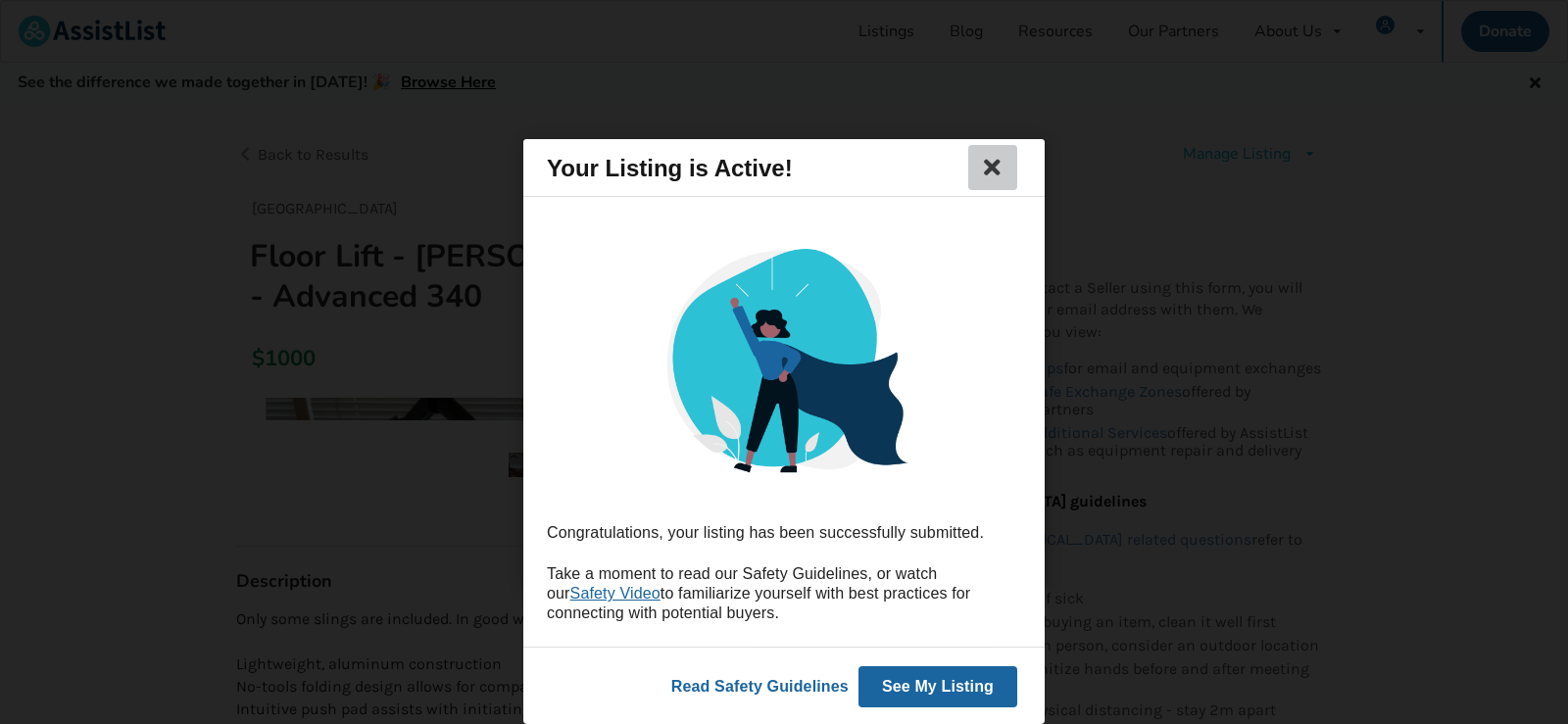
click at [989, 163] on icon at bounding box center [993, 168] width 28 height 24
